Goal: Task Accomplishment & Management: Manage account settings

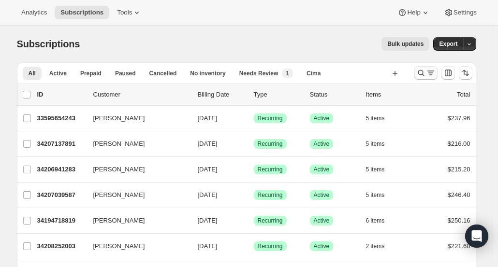
click at [421, 73] on icon "Search and filter results" at bounding box center [421, 73] width 6 height 6
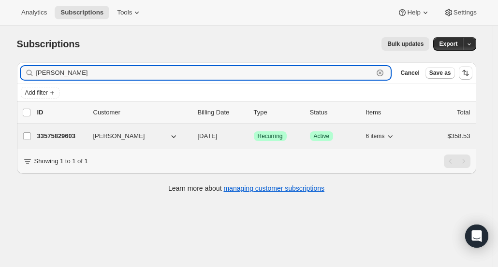
type input "[PERSON_NAME]"
click at [73, 140] on p "33575829603" at bounding box center [61, 137] width 48 height 10
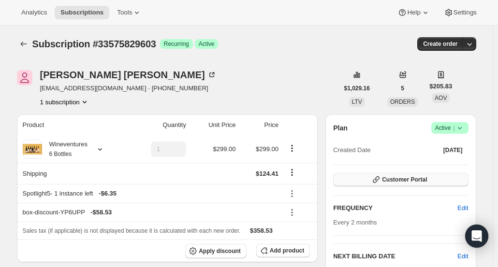
click at [438, 184] on button "Customer Portal" at bounding box center [400, 180] width 135 height 14
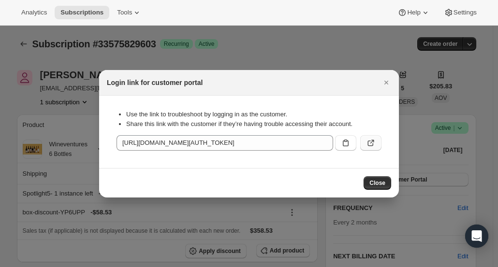
click at [370, 148] on button ":rce:" at bounding box center [370, 142] width 21 height 15
